Goal: Information Seeking & Learning: Learn about a topic

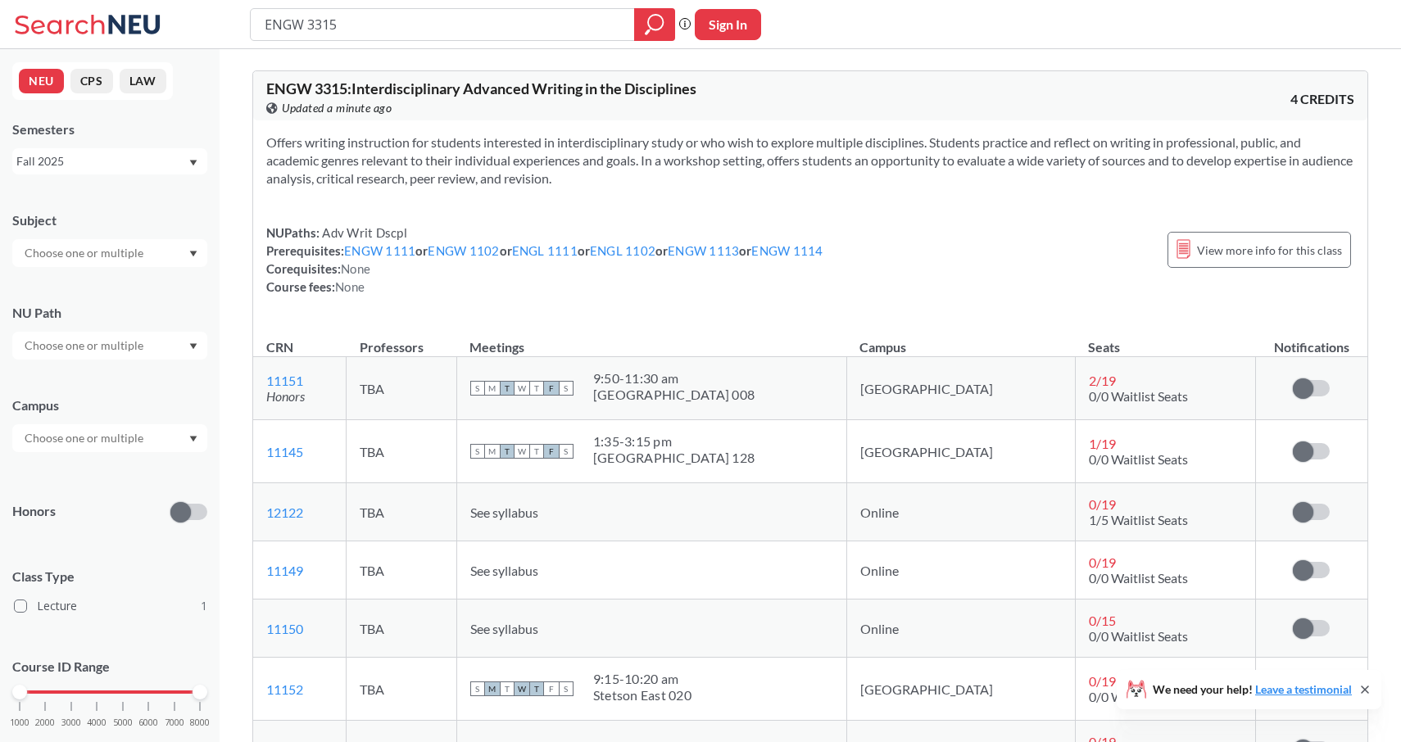
scroll to position [166, 0]
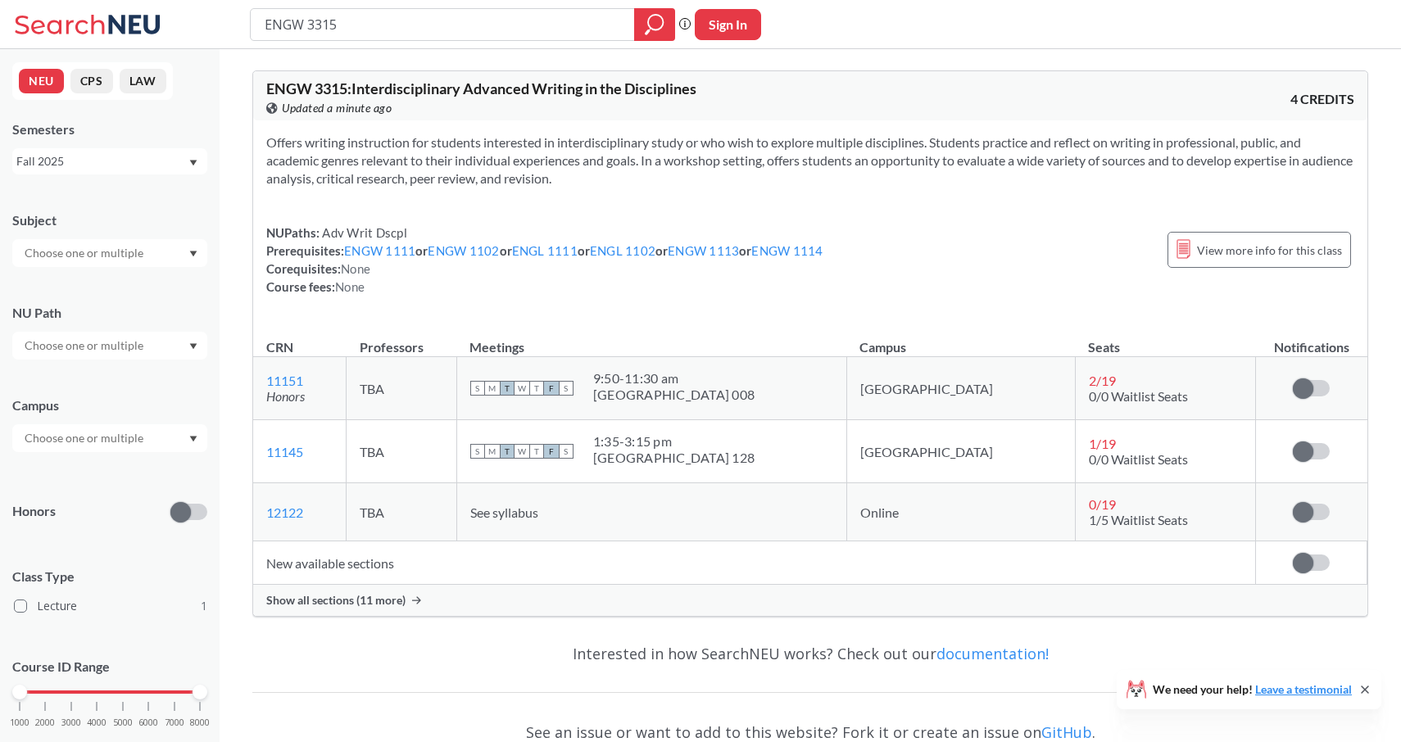
click at [349, 600] on span "Show all sections (11 more)" at bounding box center [335, 600] width 139 height 15
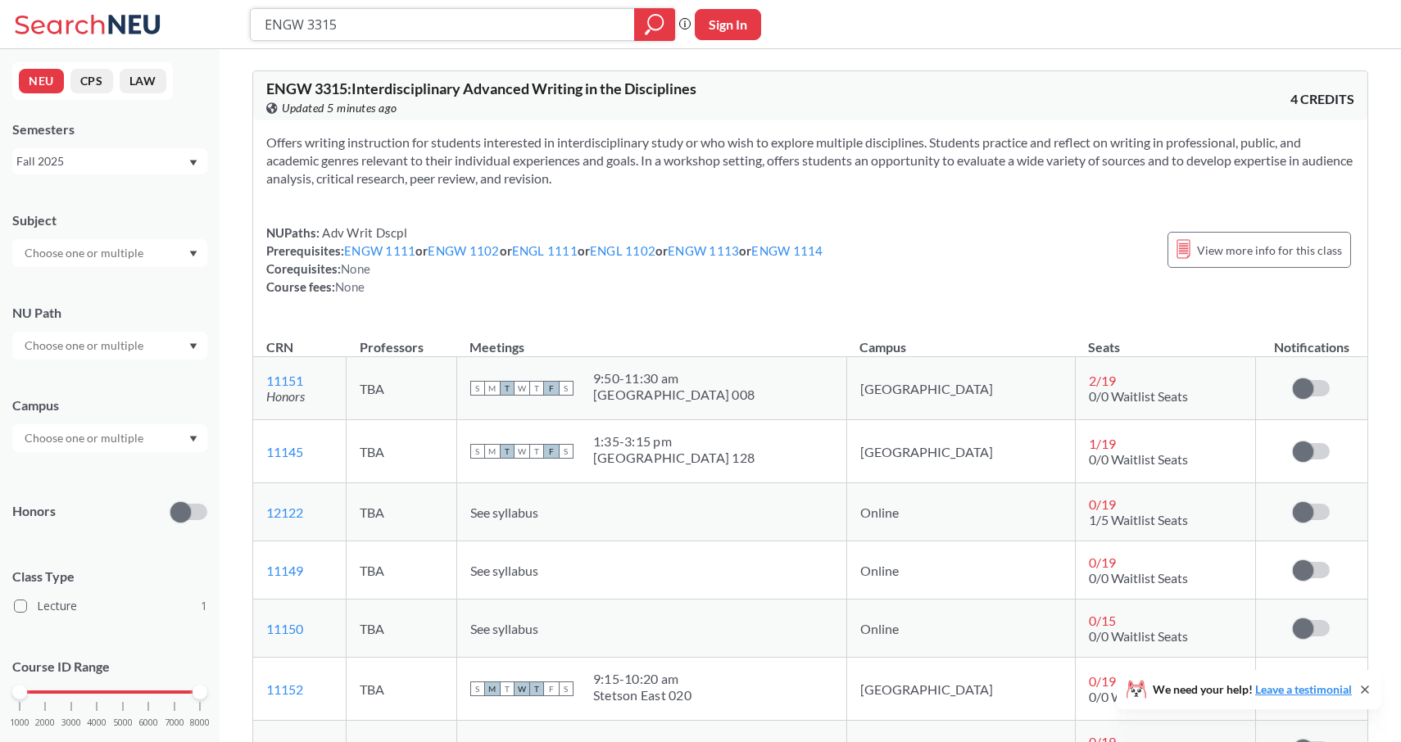
click at [362, 25] on input "ENGW 3315" at bounding box center [443, 25] width 360 height 28
type input "ENGW 3304"
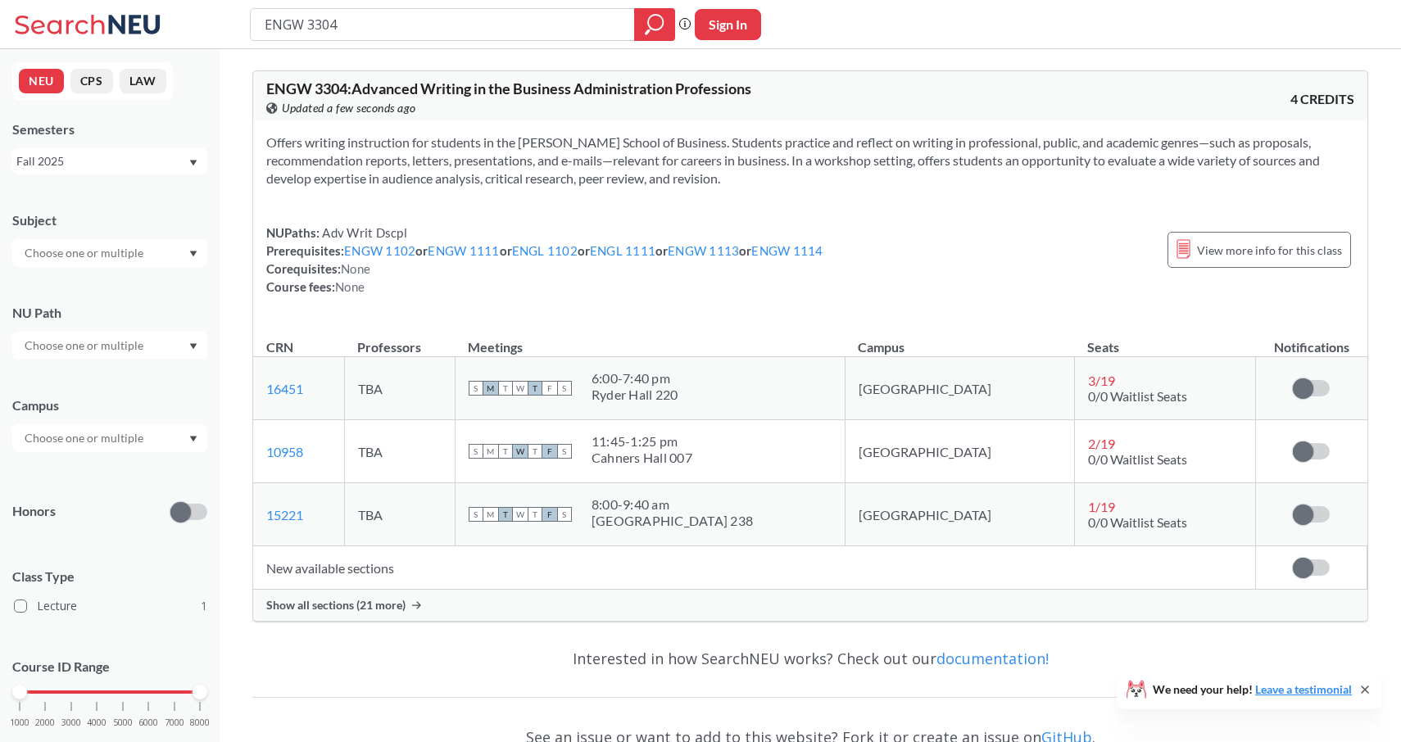
click at [343, 610] on span "Show all sections (21 more)" at bounding box center [335, 605] width 139 height 15
